Goal: Find specific page/section: Find specific page/section

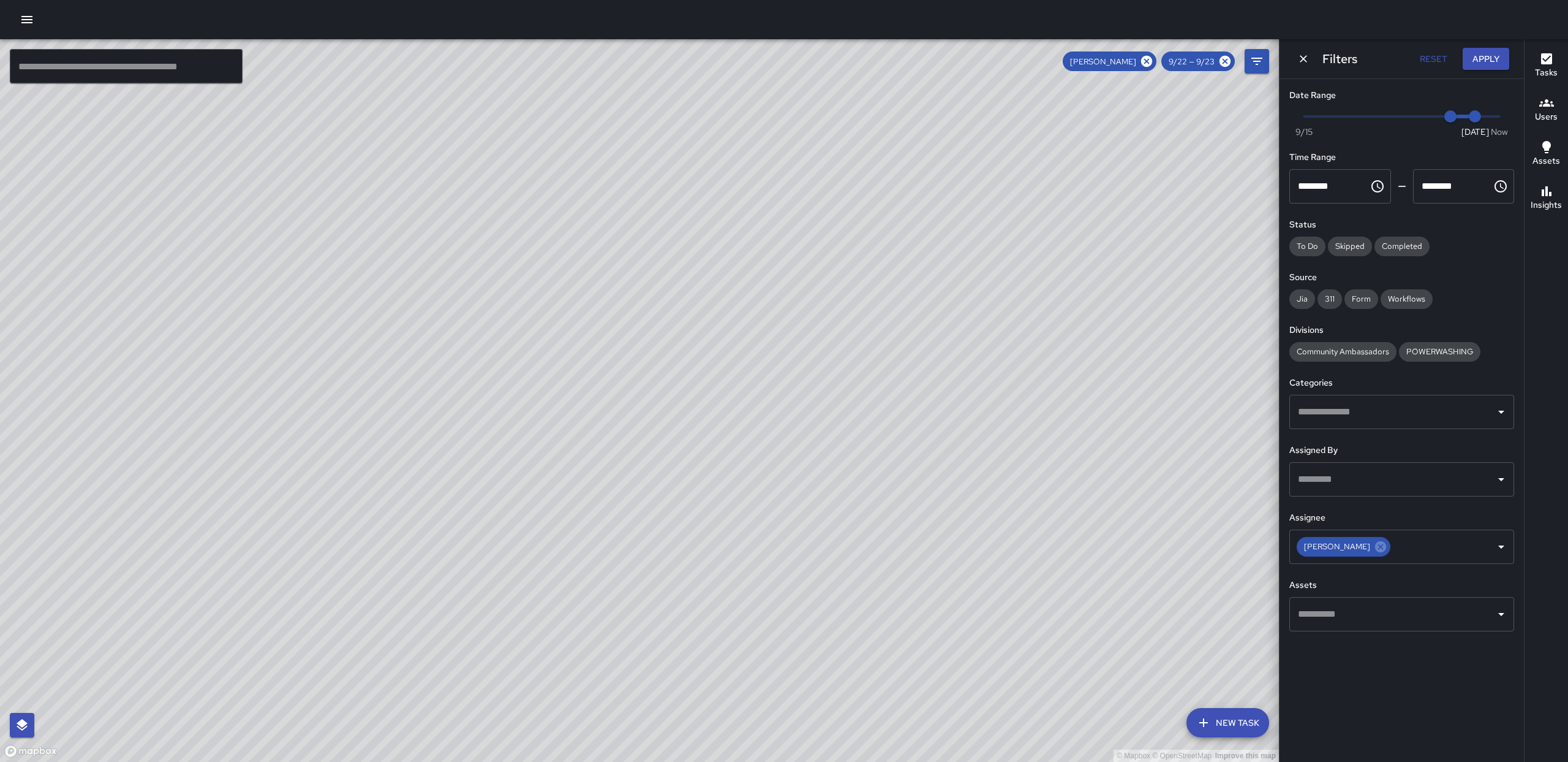
drag, startPoint x: 1039, startPoint y: 269, endPoint x: 1039, endPoint y: 177, distance: 92.0
click at [913, 250] on div "© Mapbox © OpenStreetMap Improve this map" at bounding box center [639, 400] width 1278 height 722
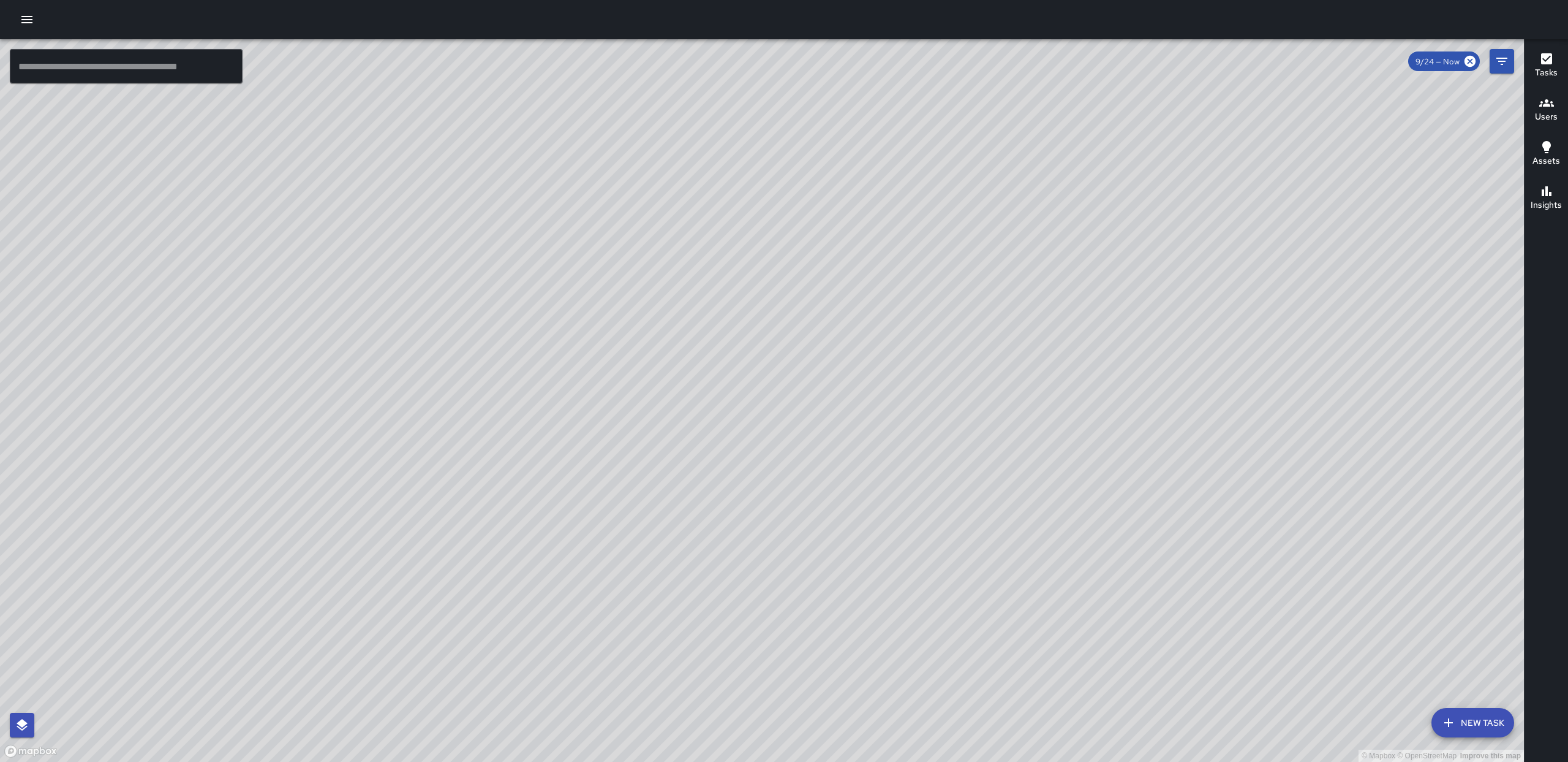
drag, startPoint x: 282, startPoint y: 52, endPoint x: 262, endPoint y: 62, distance: 22.4
click at [1470, 62] on icon at bounding box center [1470, 61] width 13 height 13
click at [1474, 65] on icon at bounding box center [1470, 61] width 13 height 13
click at [1511, 69] on button "Filters" at bounding box center [1501, 61] width 25 height 25
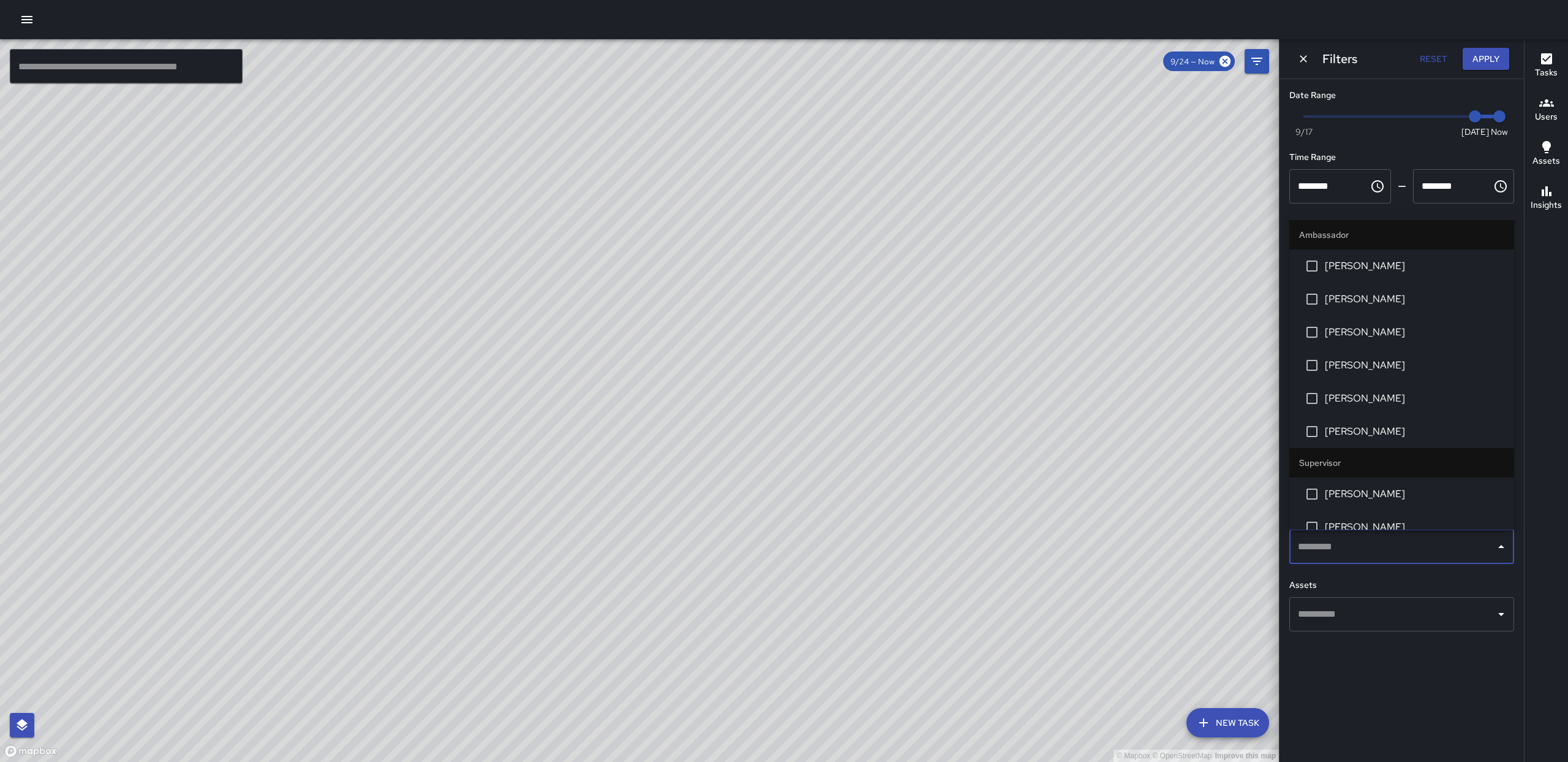
click at [1440, 534] on div "​" at bounding box center [1401, 546] width 224 height 34
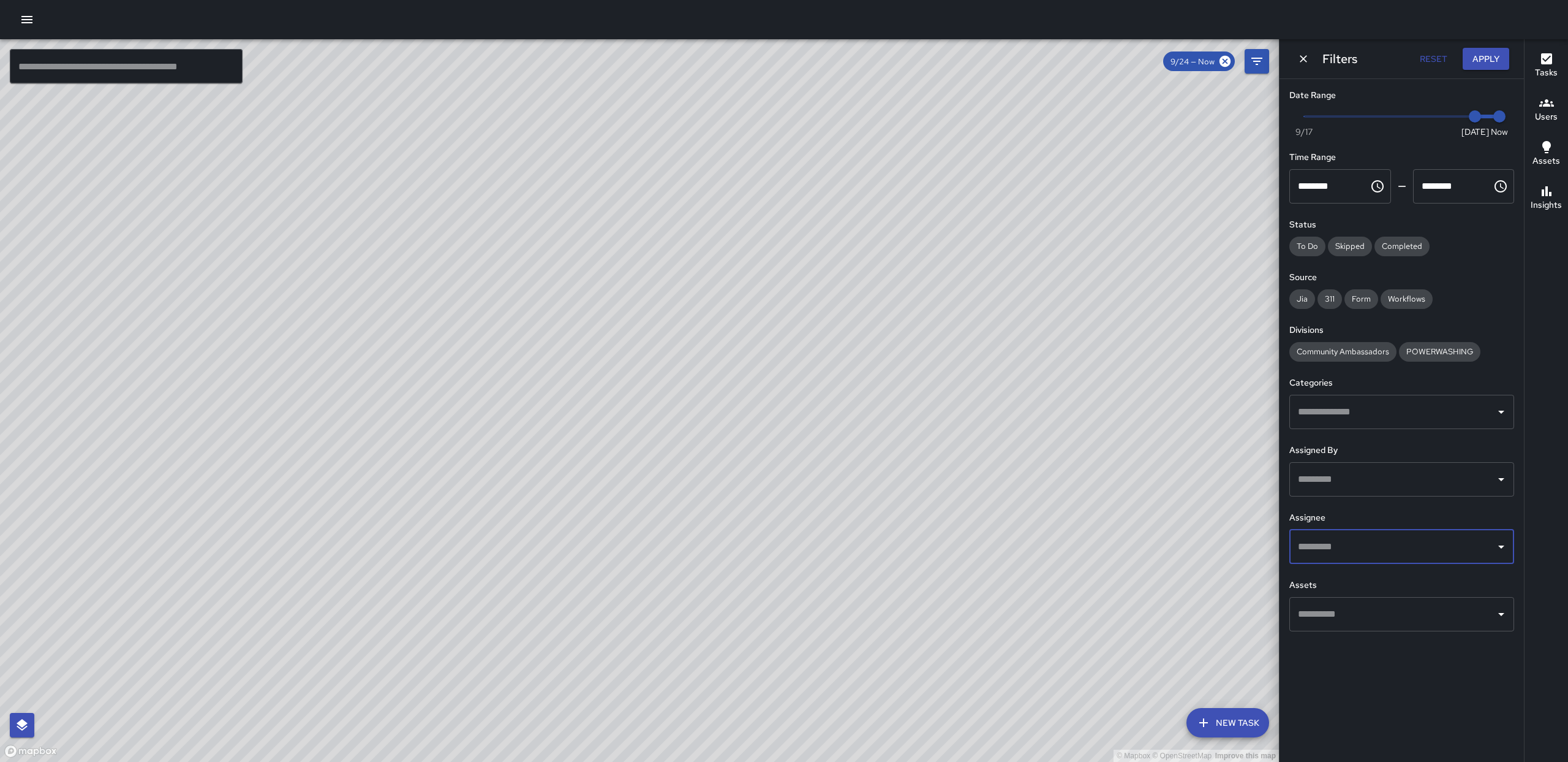
click at [1498, 544] on icon "Open" at bounding box center [1501, 546] width 15 height 15
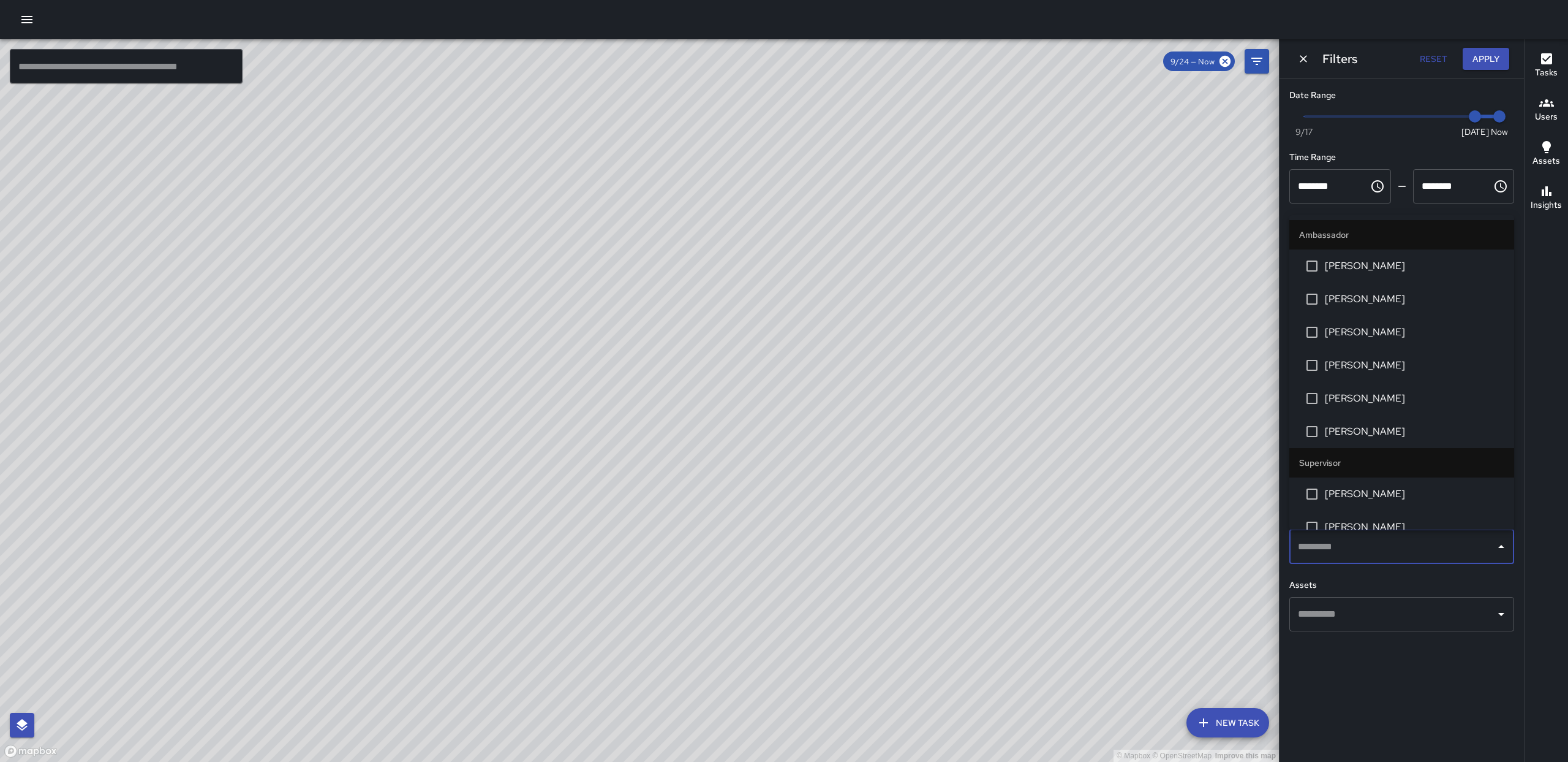
click at [1375, 271] on span "AMBER EVANS" at bounding box center [1415, 266] width 180 height 15
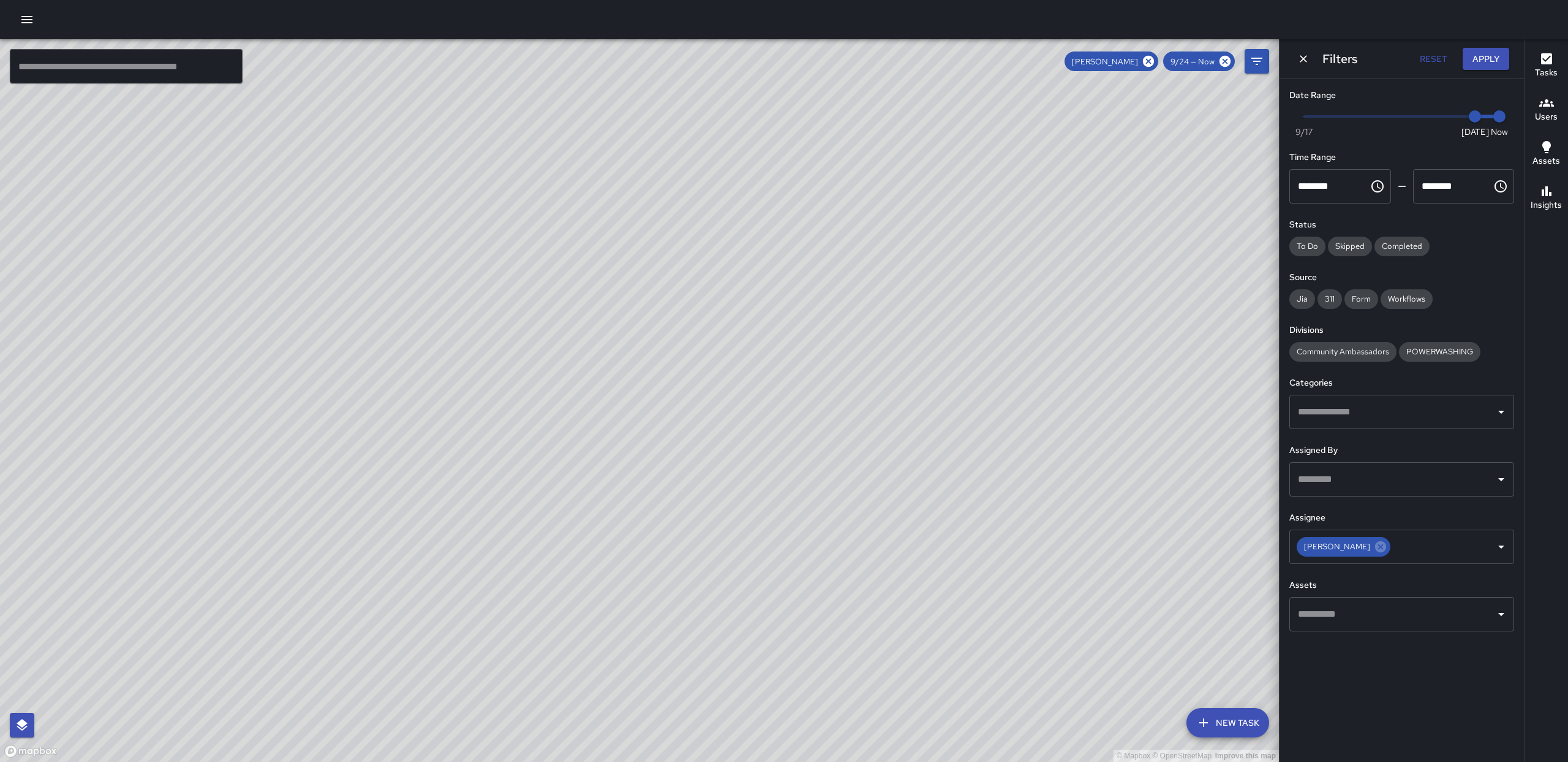
drag, startPoint x: 798, startPoint y: 403, endPoint x: 818, endPoint y: 424, distance: 29.0
click at [818, 424] on div "© Mapbox © OpenStreetMap Improve this map" at bounding box center [639, 400] width 1278 height 722
click at [946, 383] on div "© Mapbox © OpenStreetMap Improve this map" at bounding box center [639, 400] width 1278 height 722
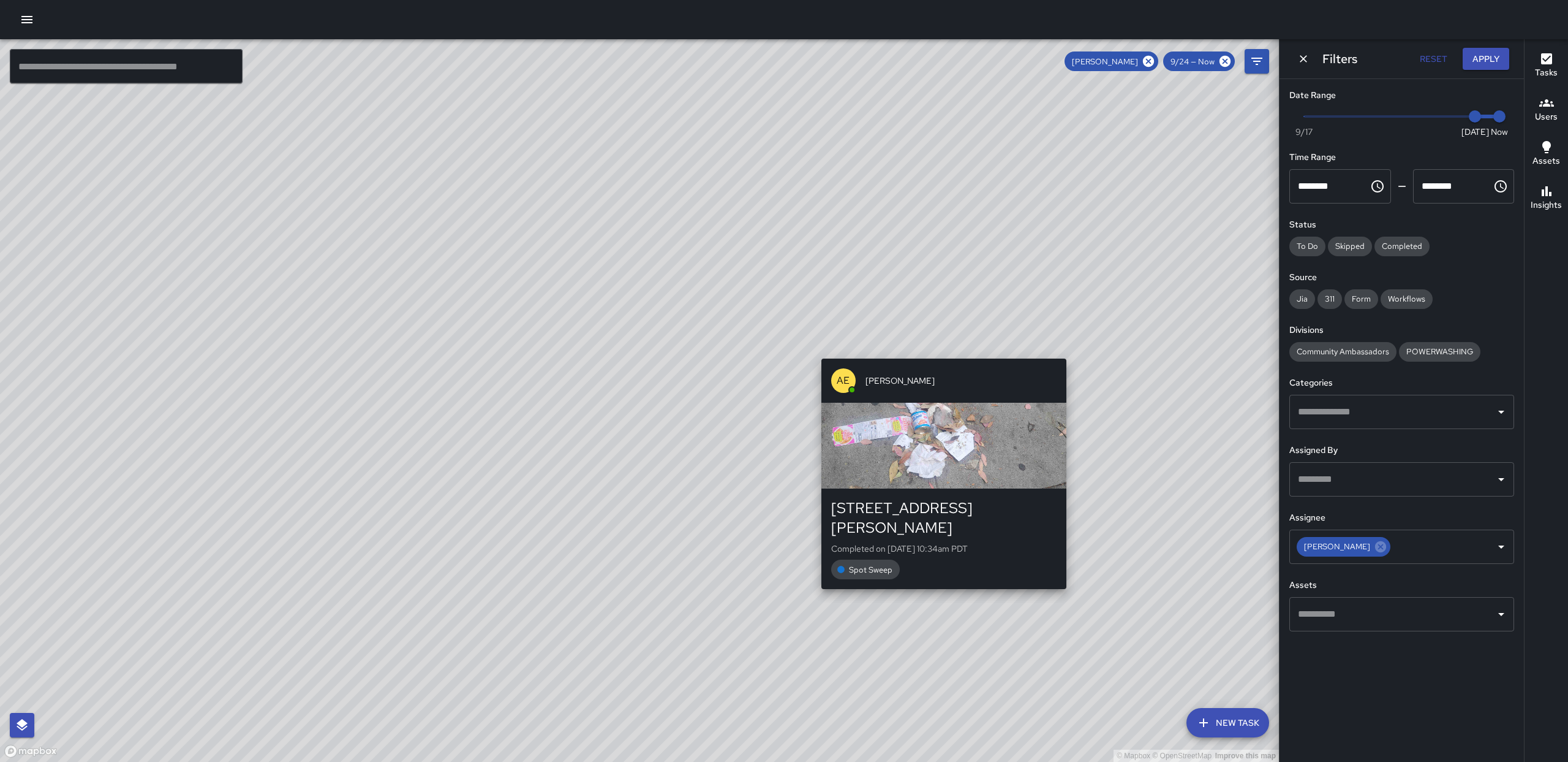
click at [943, 353] on div "© Mapbox © OpenStreetMap Improve this map AE AMBER EVANS 1105 Larkin Street Com…" at bounding box center [639, 400] width 1278 height 722
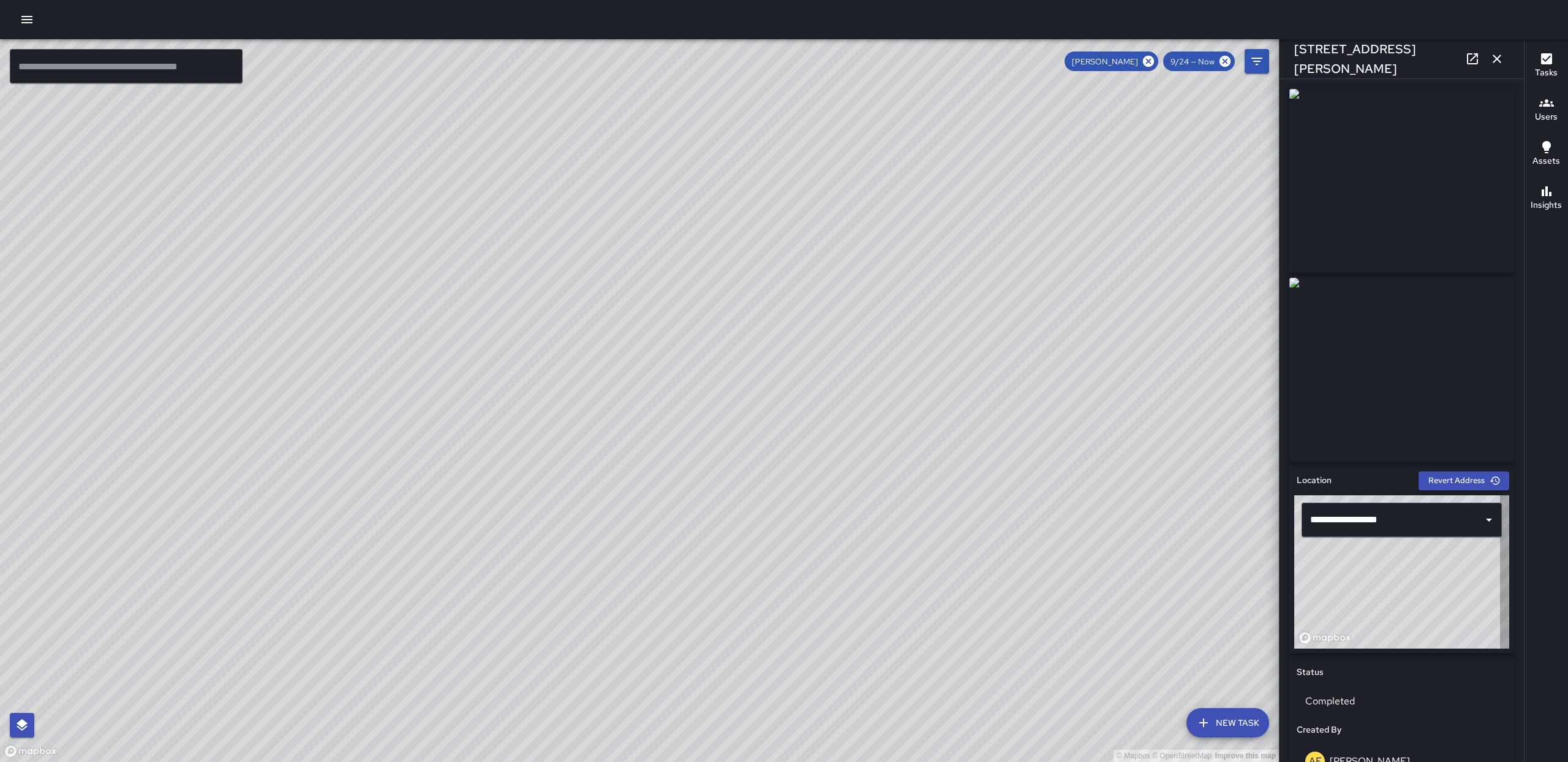
type input "**********"
click at [25, 19] on icon "button" at bounding box center [27, 19] width 11 height 7
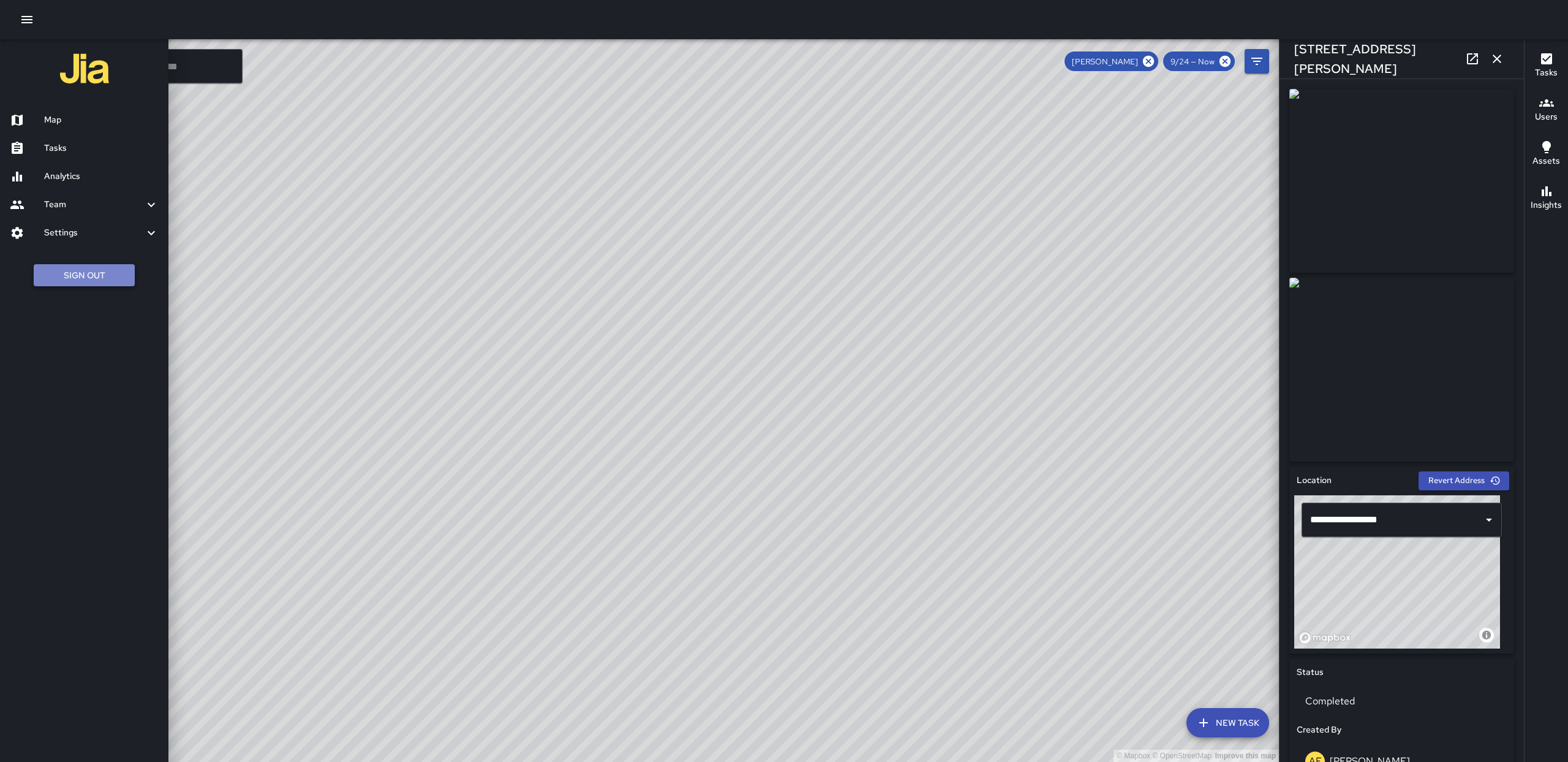
click at [92, 272] on button "Sign Out" at bounding box center [84, 275] width 101 height 22
